Goal: Task Accomplishment & Management: Manage account settings

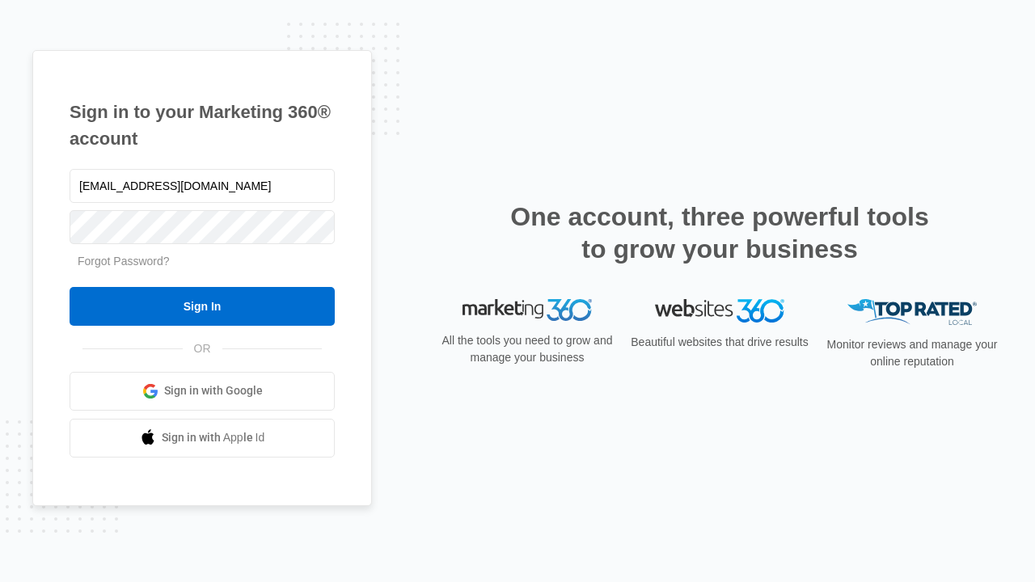
type input "[EMAIL_ADDRESS][DOMAIN_NAME]"
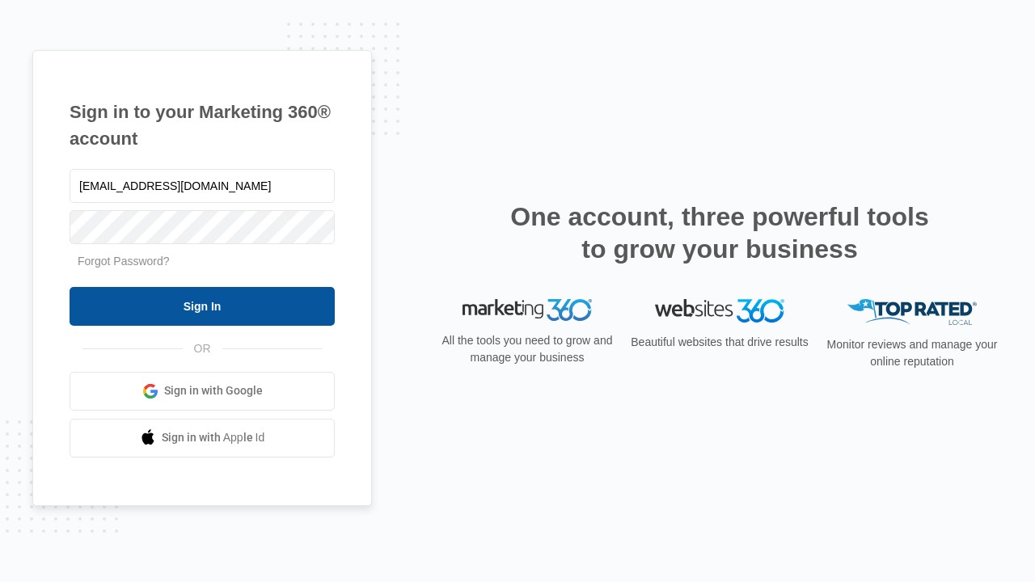
click at [202, 306] on input "Sign In" at bounding box center [202, 306] width 265 height 39
